Goal: Information Seeking & Learning: Learn about a topic

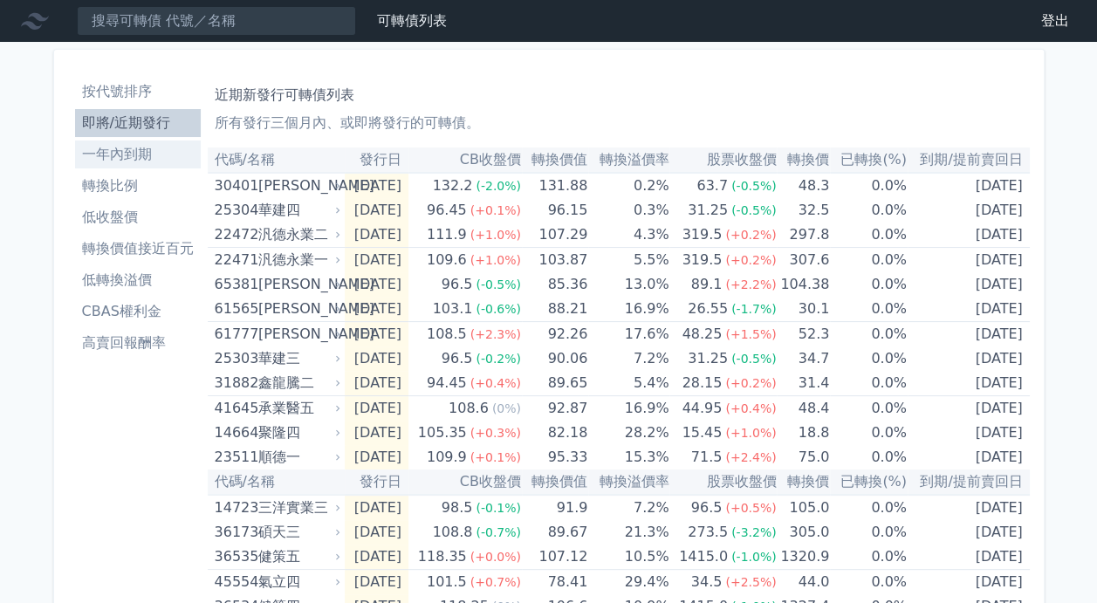
click at [117, 145] on li "一年內到期" at bounding box center [138, 154] width 126 height 21
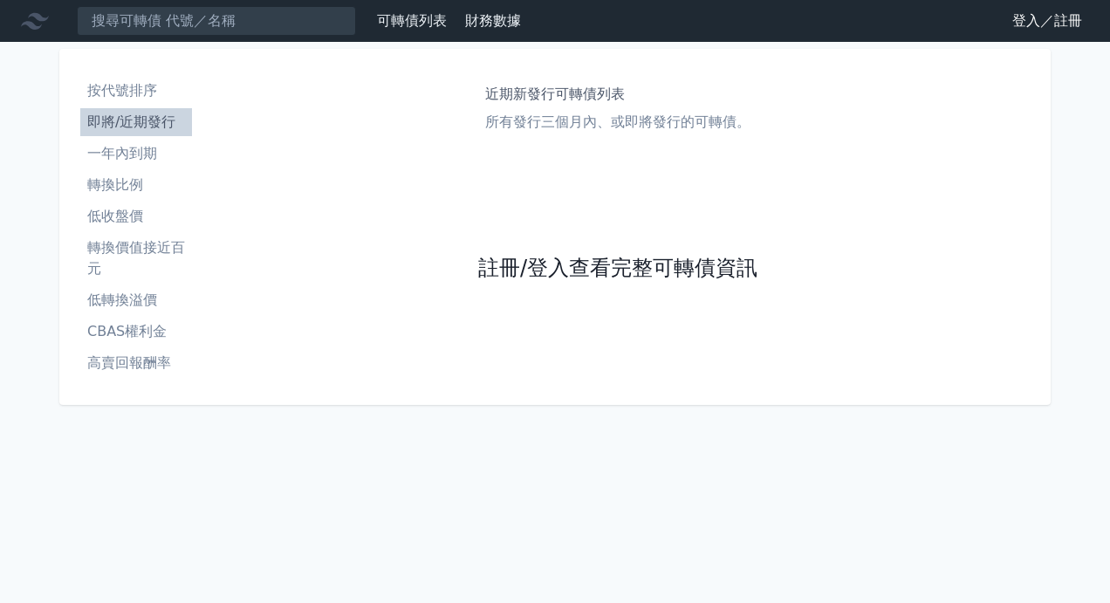
click at [646, 270] on link "註冊/登入查看完整可轉債資訊" at bounding box center [617, 269] width 279 height 28
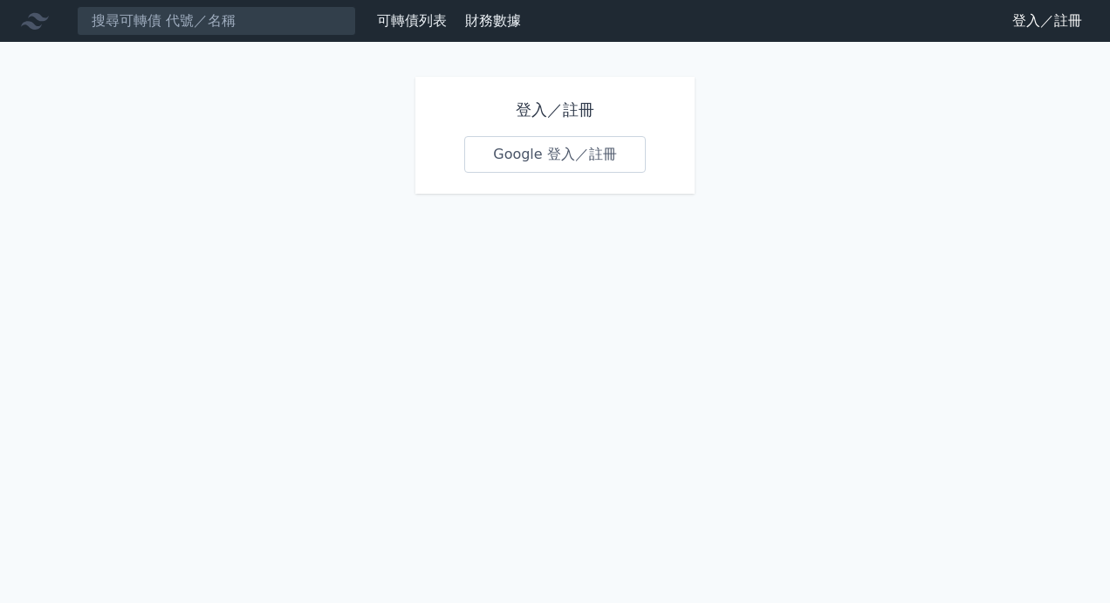
click at [536, 144] on link "Google 登入／註冊" at bounding box center [554, 154] width 181 height 37
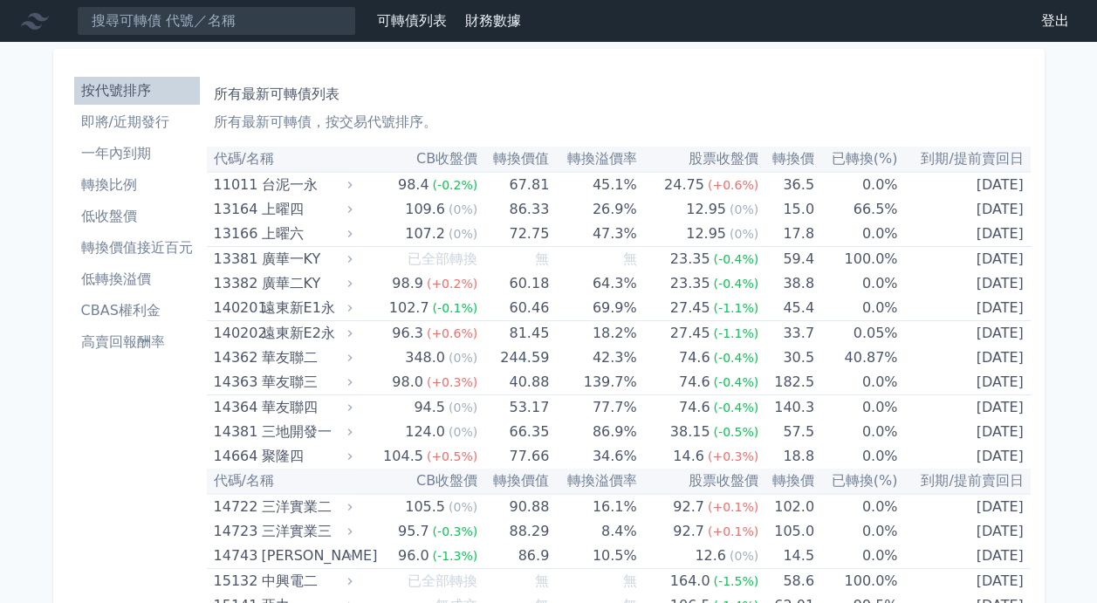
click at [142, 86] on li "按代號排序" at bounding box center [137, 90] width 126 height 21
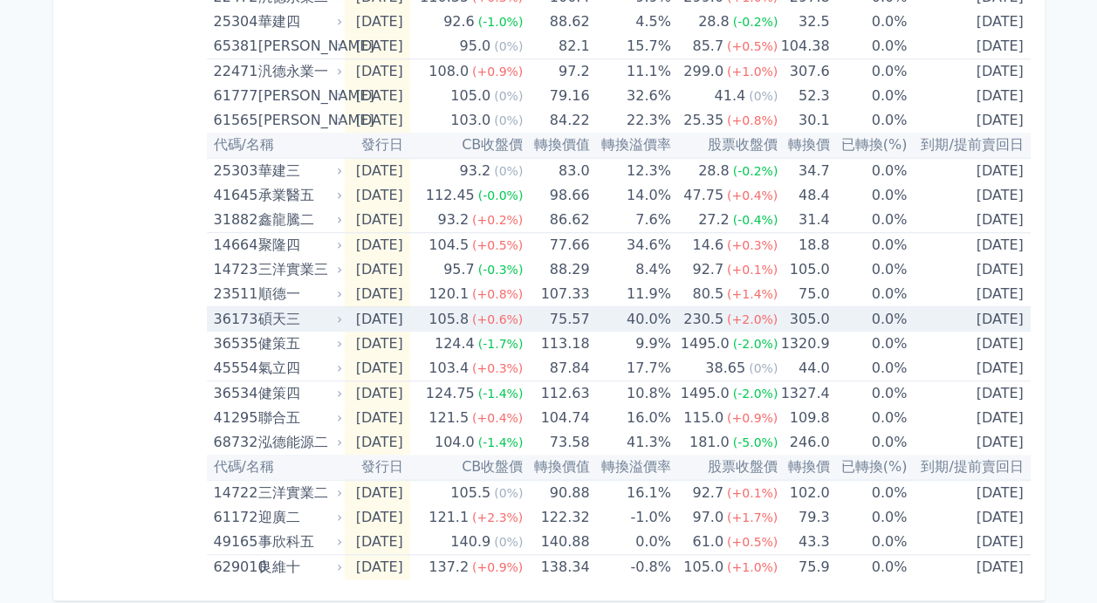
scroll to position [659, 0]
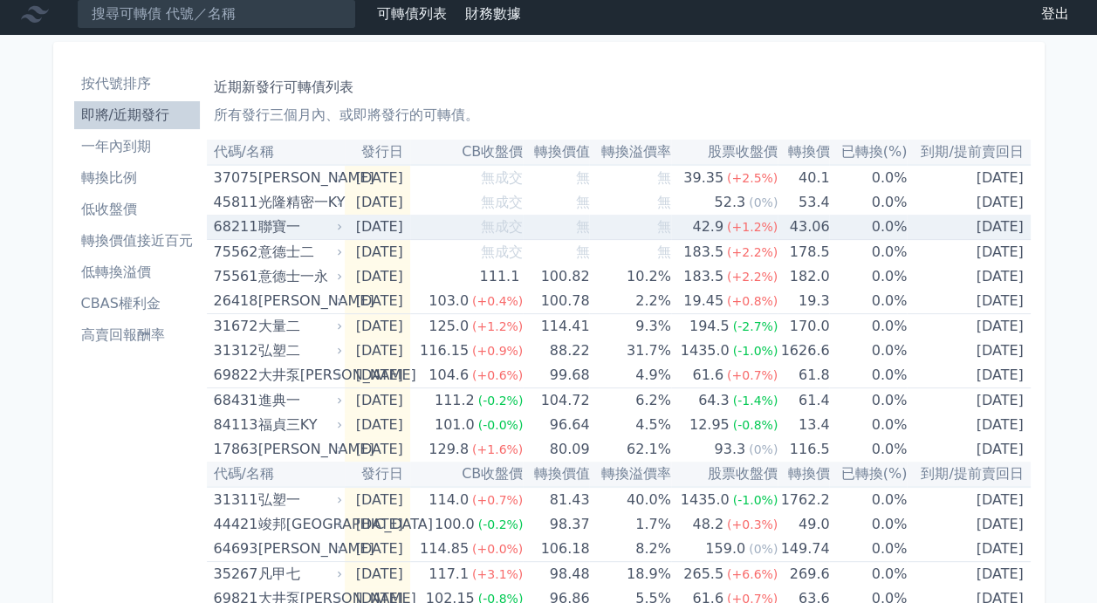
scroll to position [0, 0]
